Goal: Transaction & Acquisition: Book appointment/travel/reservation

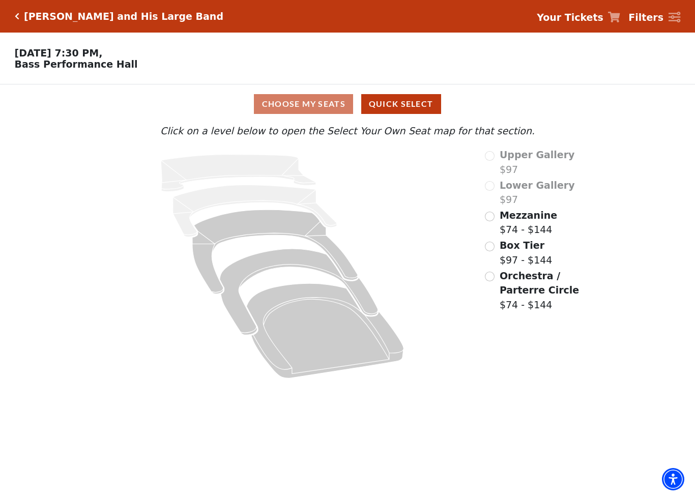
click at [501, 253] on label "Box Tier $97 - $144" at bounding box center [526, 252] width 53 height 29
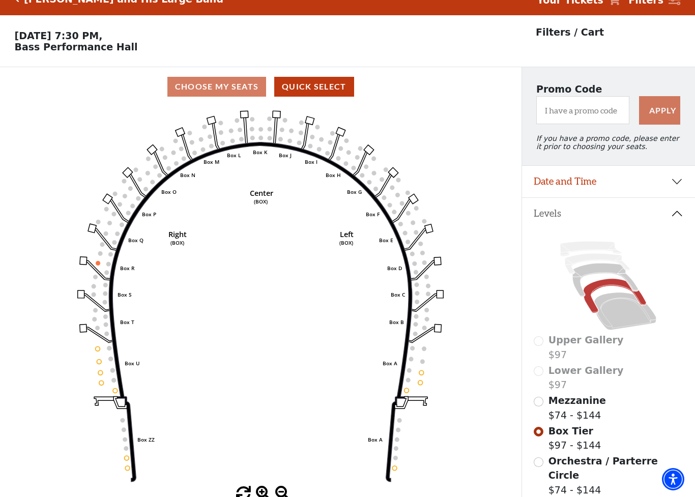
scroll to position [47, 0]
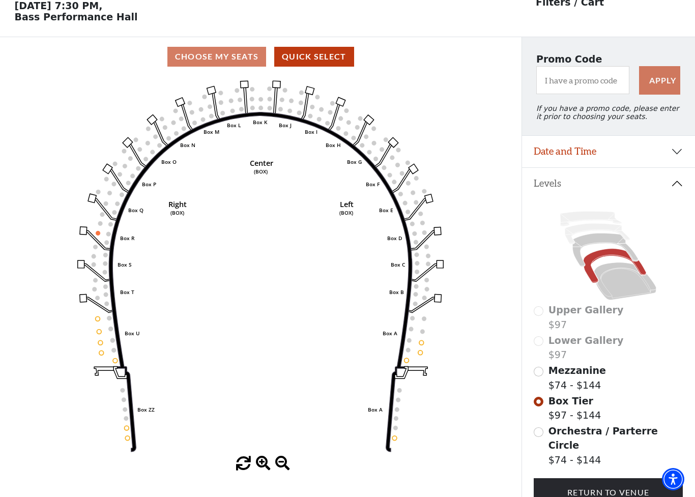
click at [682, 153] on button "Date and Time" at bounding box center [608, 152] width 173 height 32
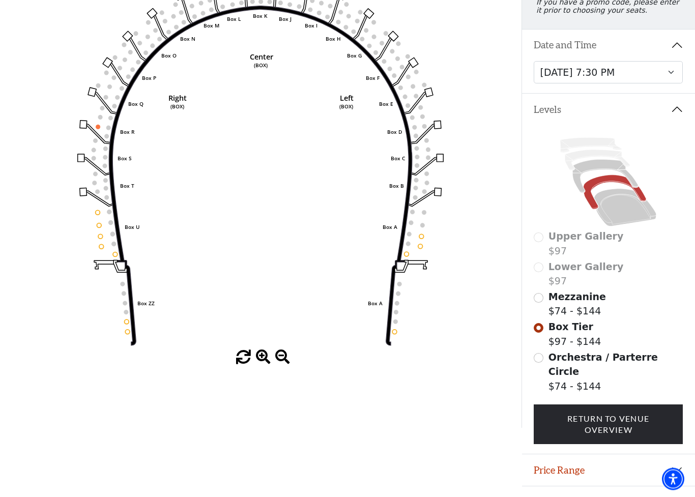
scroll to position [161, 0]
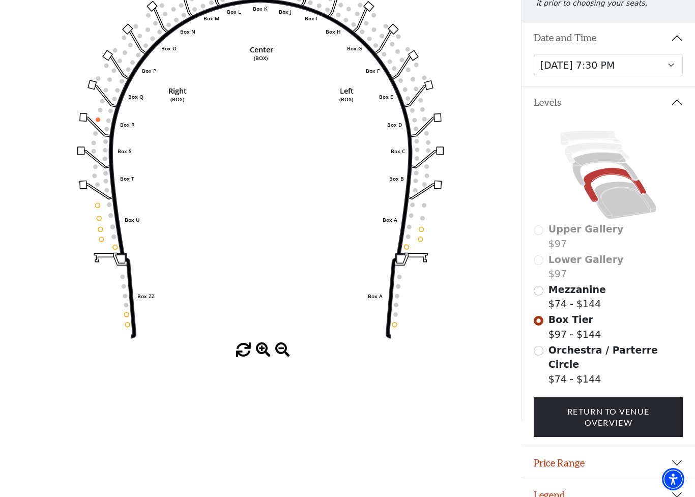
click at [422, 229] on circle at bounding box center [421, 229] width 5 height 5
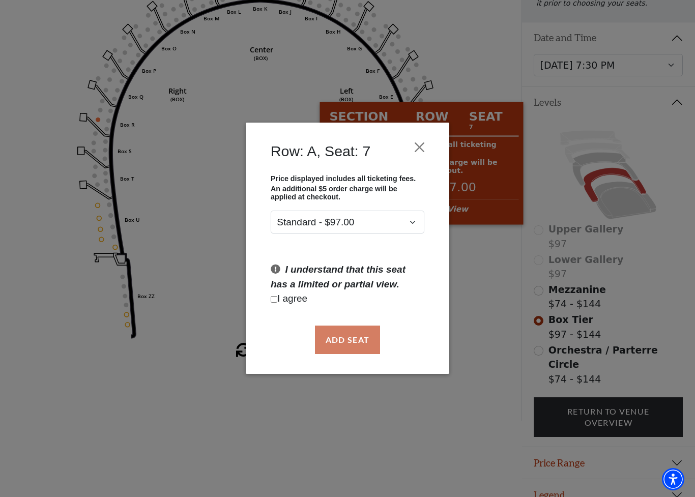
click at [427, 149] on button "Close" at bounding box center [419, 147] width 19 height 19
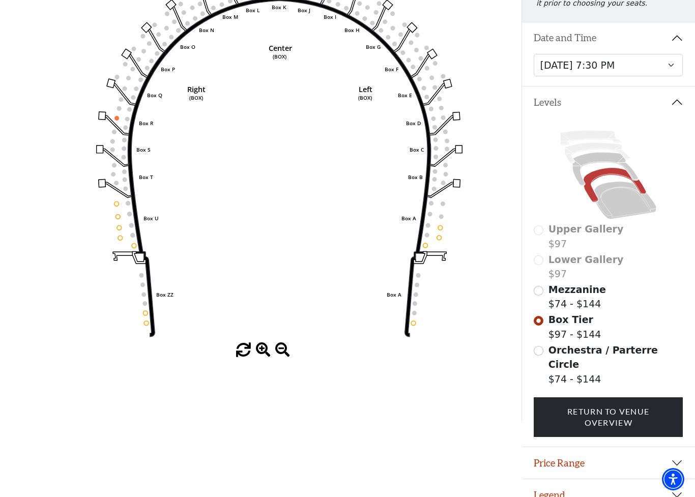
click at [567, 360] on label "Orchestra / Parterre Circle $74 - $144" at bounding box center [615, 365] width 135 height 44
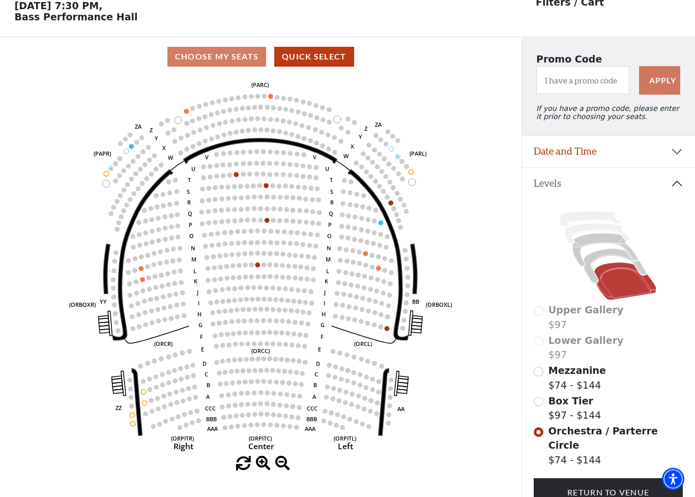
scroll to position [47, 0]
click at [554, 402] on span "Box Tier" at bounding box center [570, 400] width 45 height 11
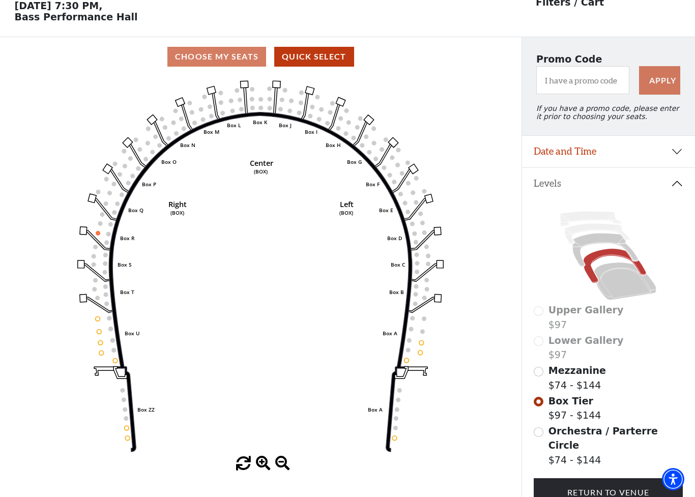
click at [550, 381] on label "Mezzanine $74 - $144" at bounding box center [576, 377] width 57 height 29
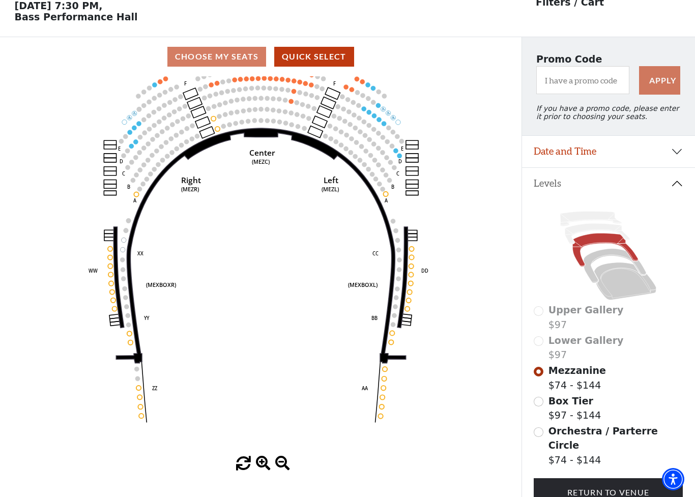
click at [411, 251] on circle at bounding box center [411, 248] width 5 height 5
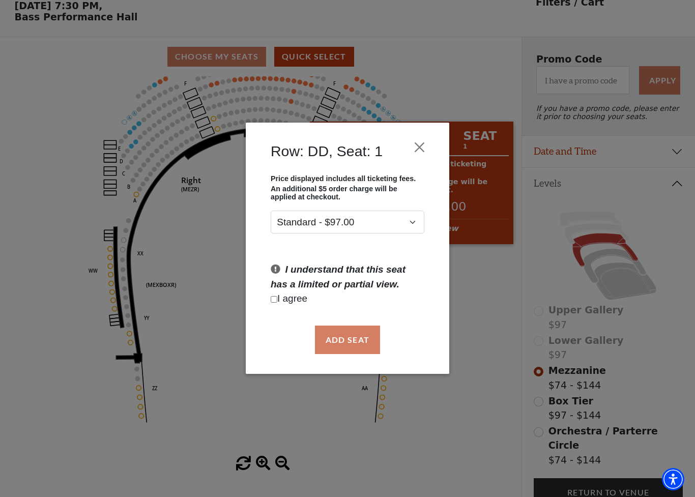
click at [425, 141] on button "Close" at bounding box center [419, 147] width 19 height 19
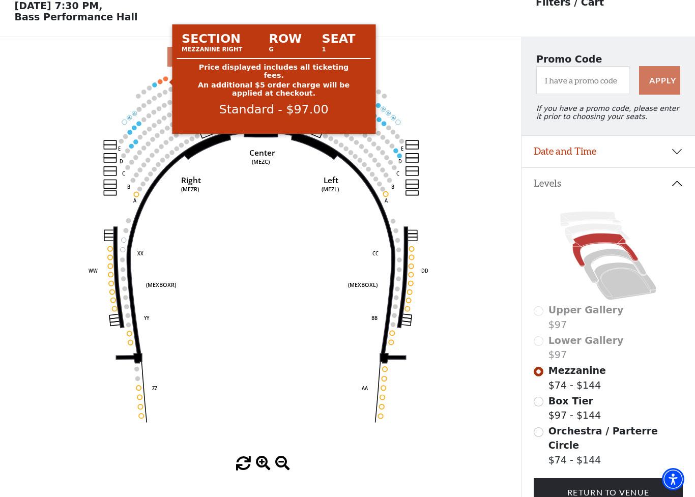
click at [164, 81] on circle at bounding box center [165, 78] width 5 height 5
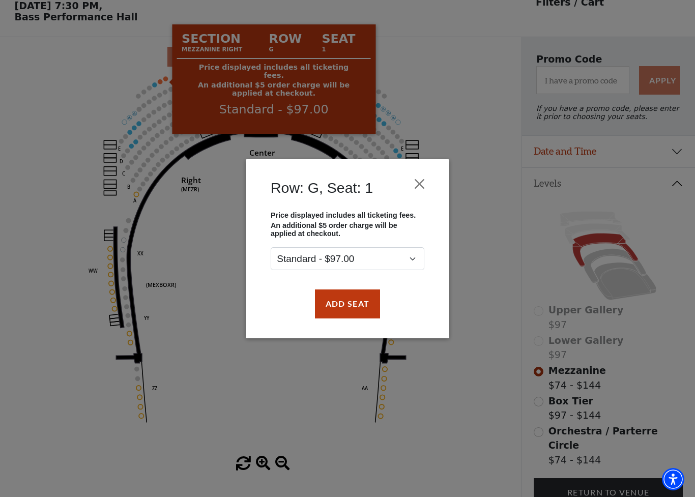
click at [426, 183] on button "Close" at bounding box center [419, 183] width 19 height 19
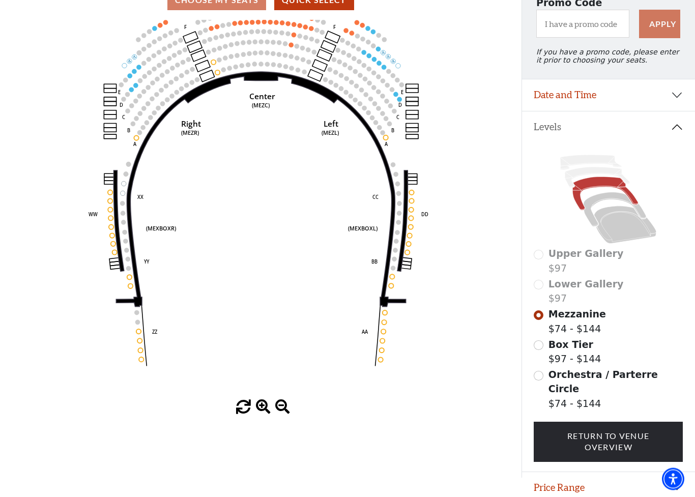
scroll to position [128, 0]
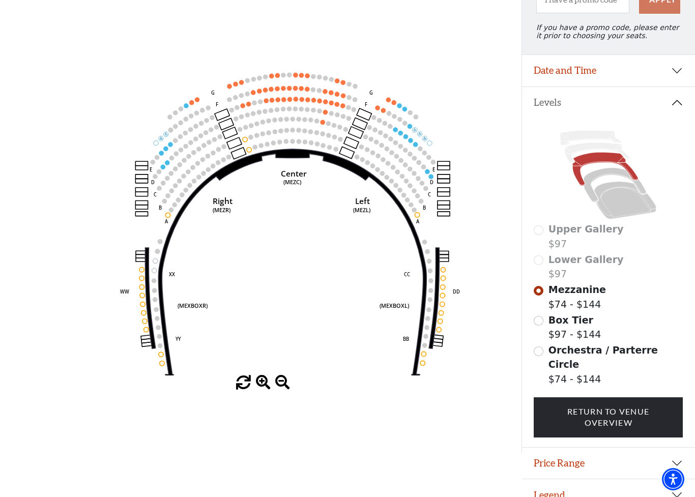
click at [608, 151] on icon at bounding box center [597, 153] width 65 height 20
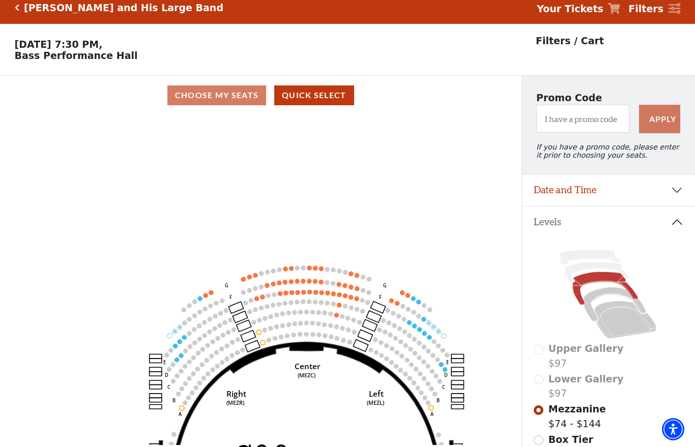
scroll to position [0, 0]
